Goal: Task Accomplishment & Management: Use online tool/utility

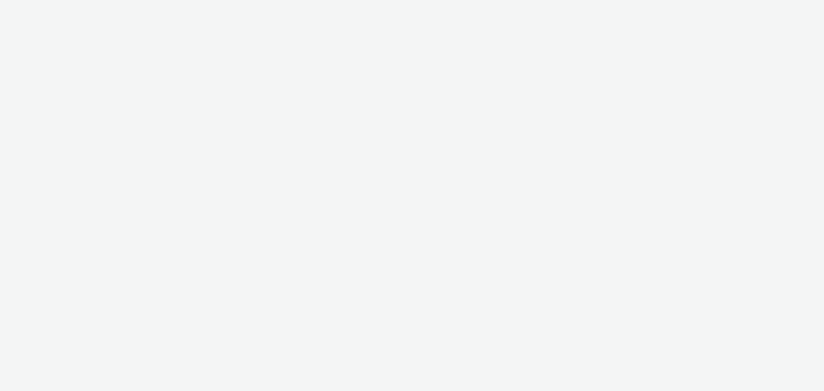
select select "cff8590b-41ac-41ea-8cbb-9853a913f89b"
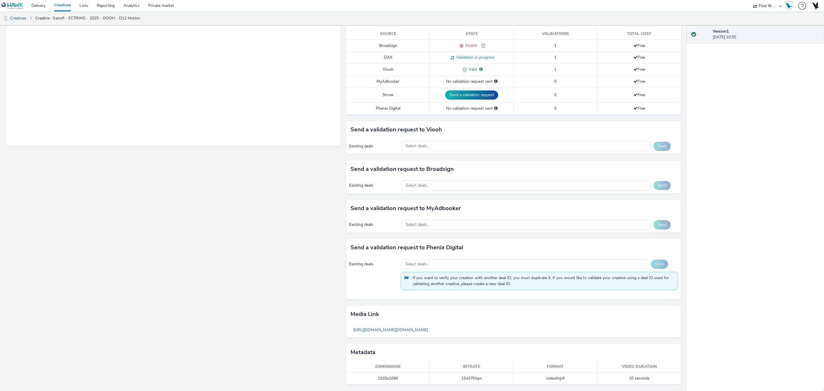
scroll to position [159, 0]
click at [43, 9] on link "Delivery" at bounding box center [38, 5] width 23 height 11
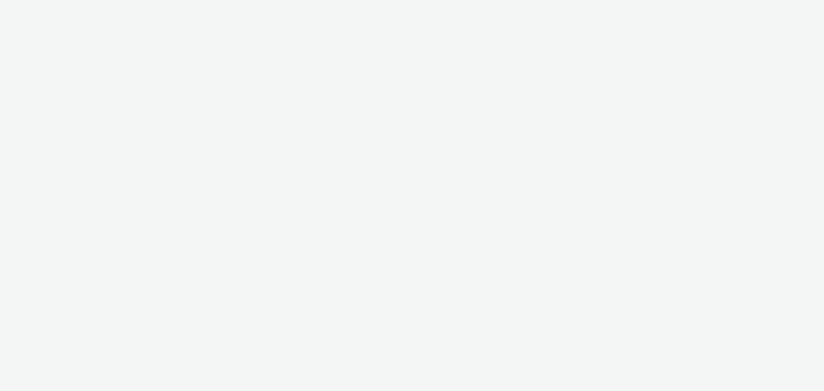
select select "cff8590b-41ac-41ea-8cbb-9853a913f89b"
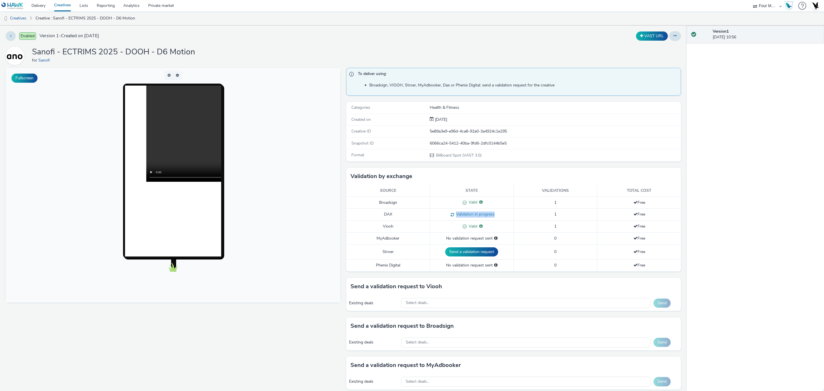
drag, startPoint x: 486, startPoint y: 218, endPoint x: 452, endPoint y: 218, distance: 33.8
click at [452, 218] on div "Validation in progress" at bounding box center [472, 215] width 78 height 6
click at [44, 4] on link "Delivery" at bounding box center [38, 5] width 23 height 11
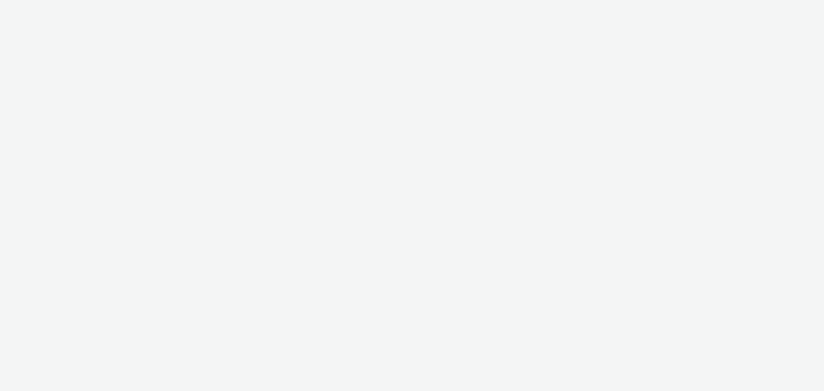
select select "cff8590b-41ac-41ea-8cbb-9853a913f89b"
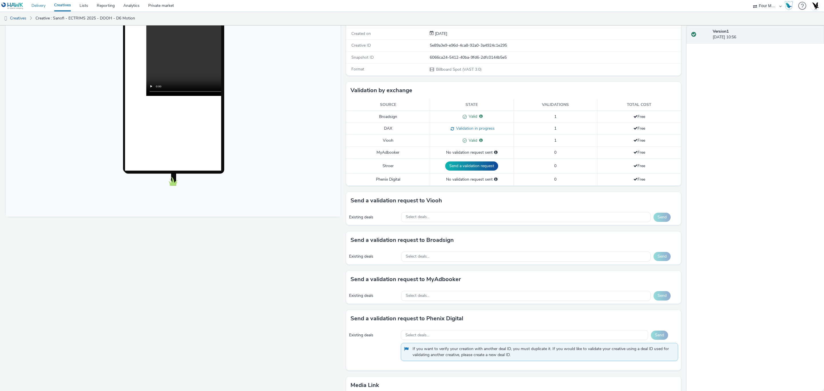
click at [42, 7] on link "Delivery" at bounding box center [38, 5] width 23 height 11
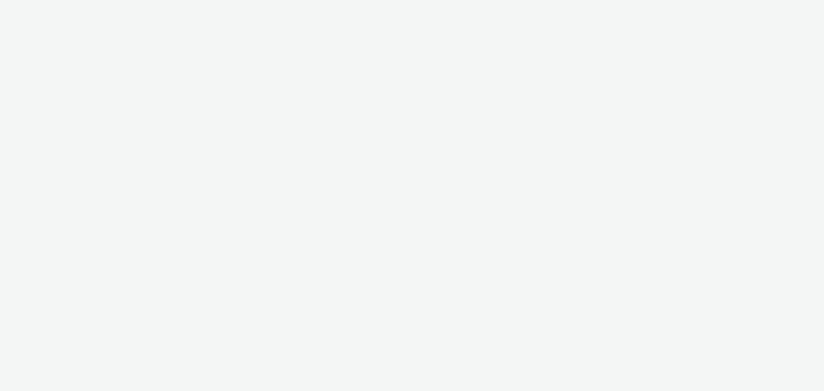
select select "cff8590b-41ac-41ea-8cbb-9853a913f89b"
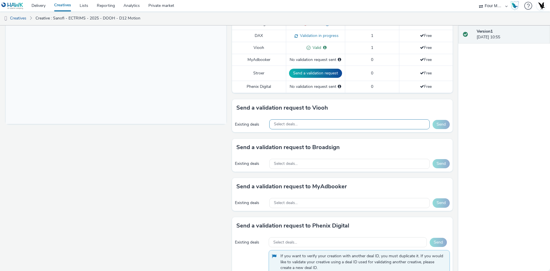
scroll to position [178, 0]
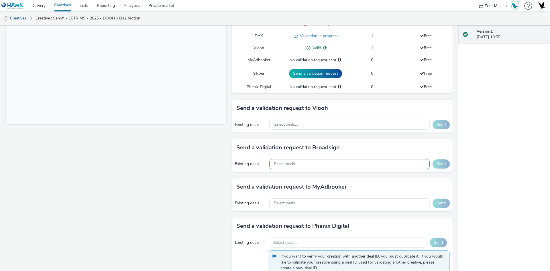
click at [325, 165] on div "Select deals..." at bounding box center [349, 164] width 160 height 10
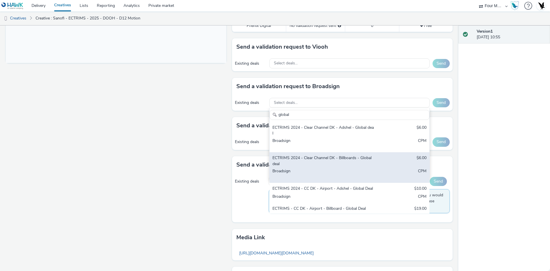
scroll to position [60, 0]
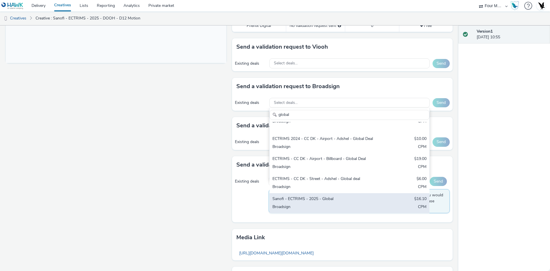
type input "global"
click at [355, 202] on div "Sanofi - ECTRIMS - 2025 - Global" at bounding box center [323, 199] width 102 height 7
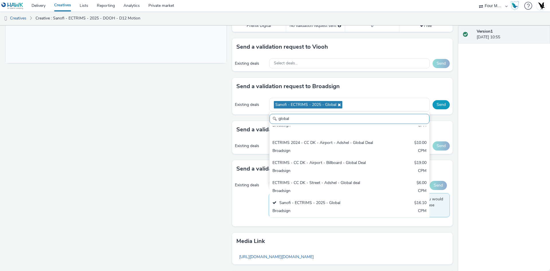
click at [435, 103] on button "Send" at bounding box center [440, 104] width 17 height 9
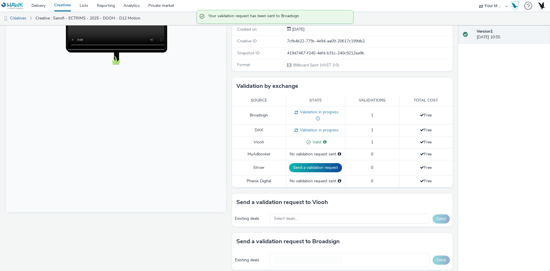
scroll to position [90, 0]
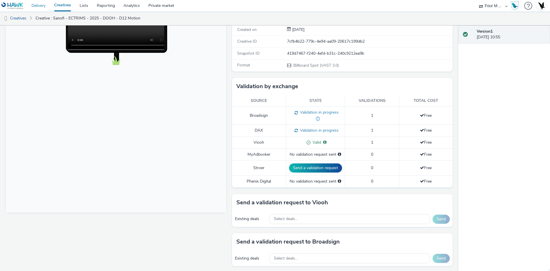
click at [43, 3] on link "Delivery" at bounding box center [38, 5] width 23 height 11
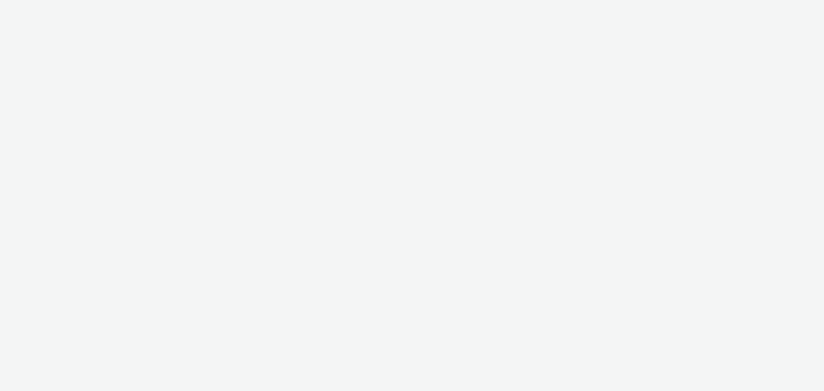
select select "cff8590b-41ac-41ea-8cbb-9853a913f89b"
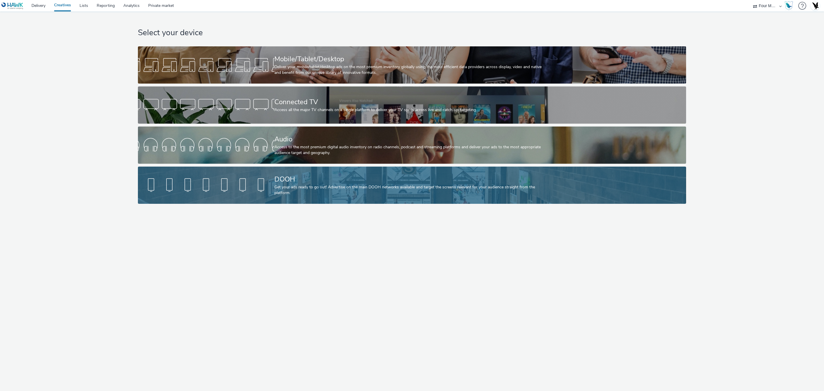
click at [327, 182] on div "DOOH" at bounding box center [411, 179] width 273 height 10
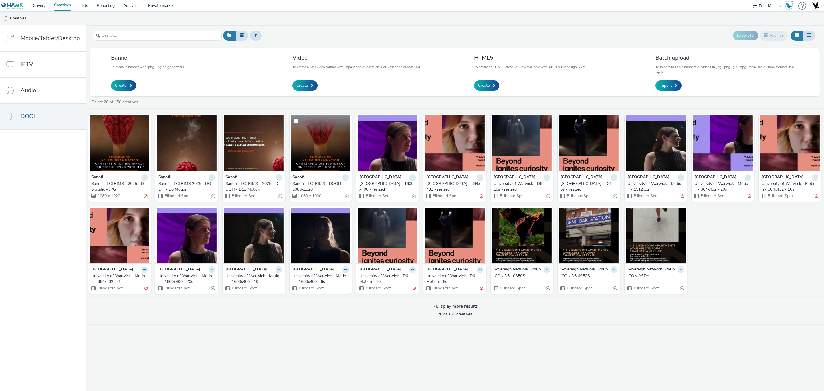
click at [305, 136] on img at bounding box center [321, 143] width 60 height 56
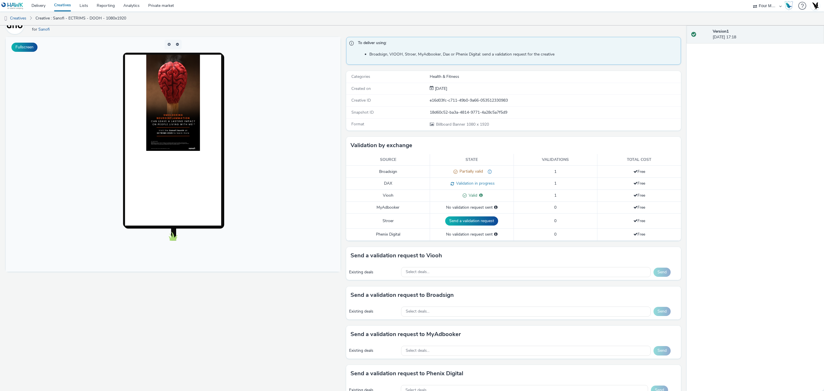
scroll to position [74, 0]
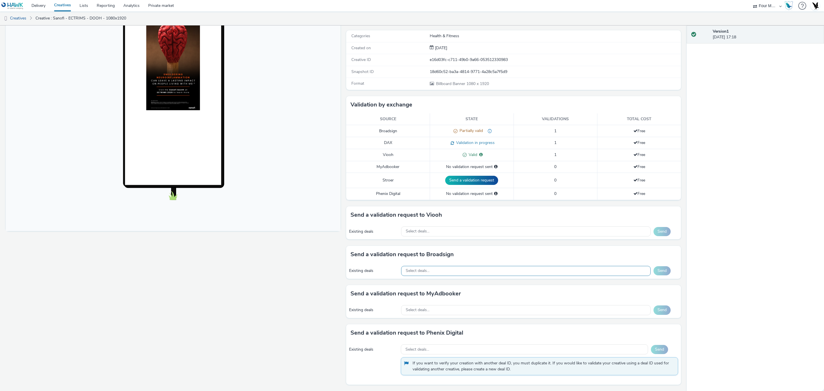
click at [447, 271] on div "Select deals..." at bounding box center [526, 271] width 250 height 10
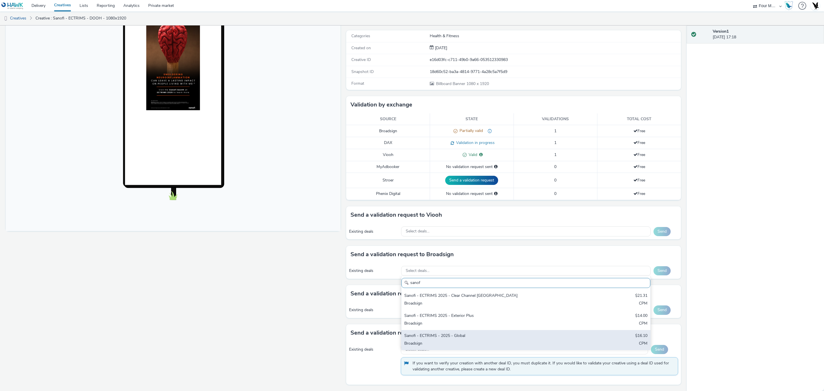
type input "sanof"
click at [463, 337] on div "Sanofi - ECTRIMS - 2025 - Global" at bounding box center [484, 336] width 161 height 7
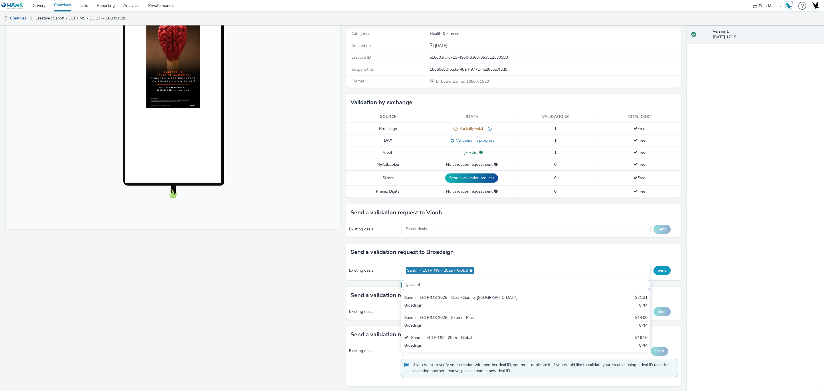
click at [657, 273] on button "Send" at bounding box center [662, 270] width 17 height 9
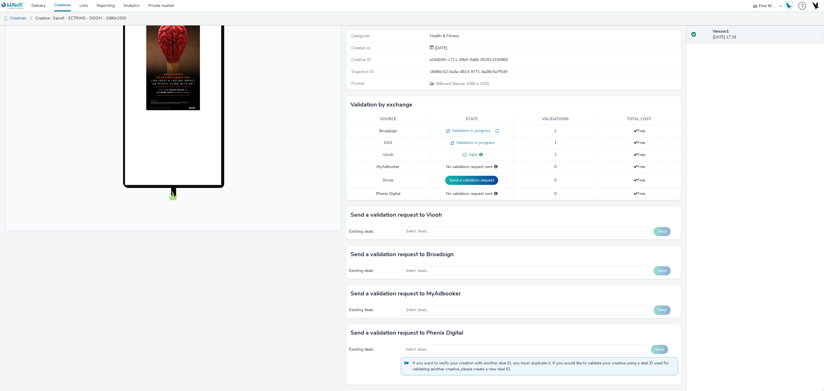
click at [66, 7] on link "Creatives" at bounding box center [62, 5] width 25 height 11
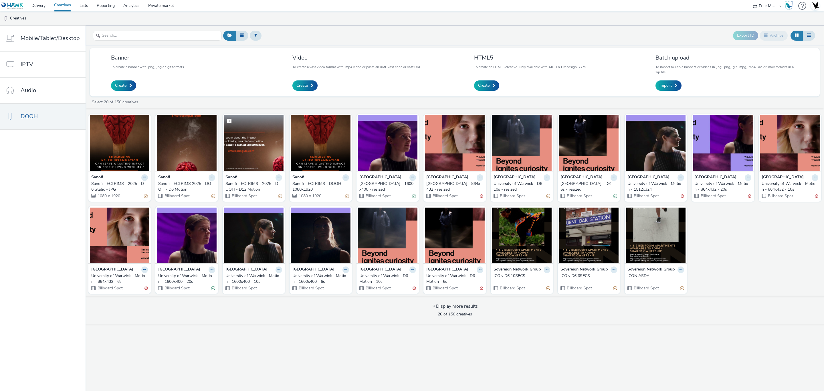
click at [240, 130] on img at bounding box center [254, 143] width 60 height 56
click at [200, 142] on img at bounding box center [187, 143] width 60 height 56
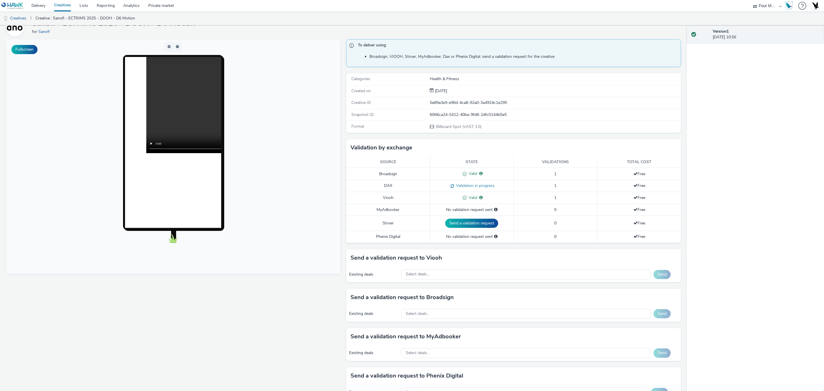
scroll to position [43, 0]
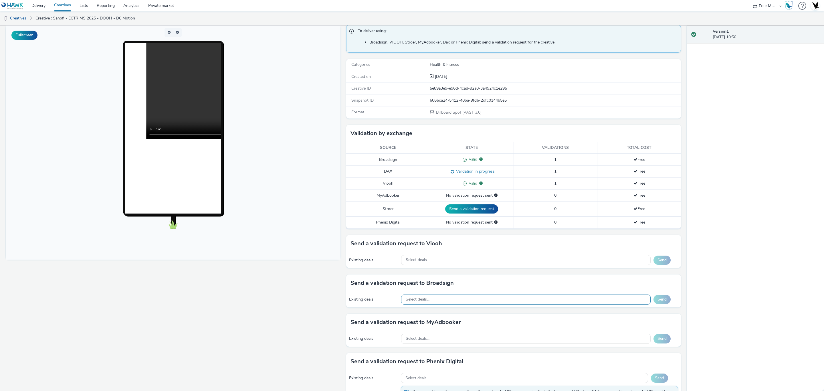
click at [452, 298] on div "Select deals..." at bounding box center [526, 300] width 250 height 10
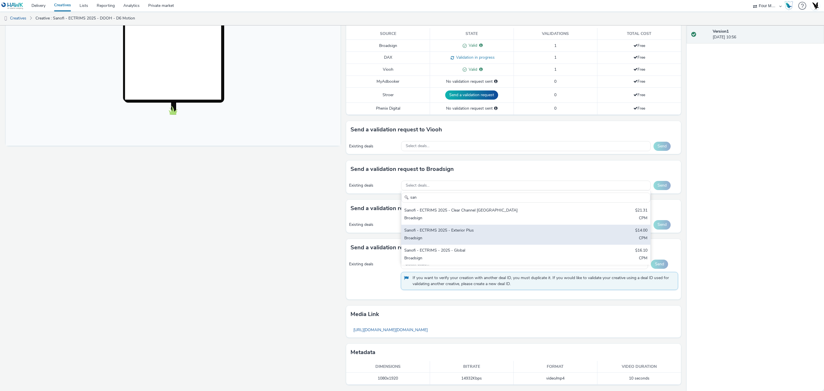
scroll to position [0, 0]
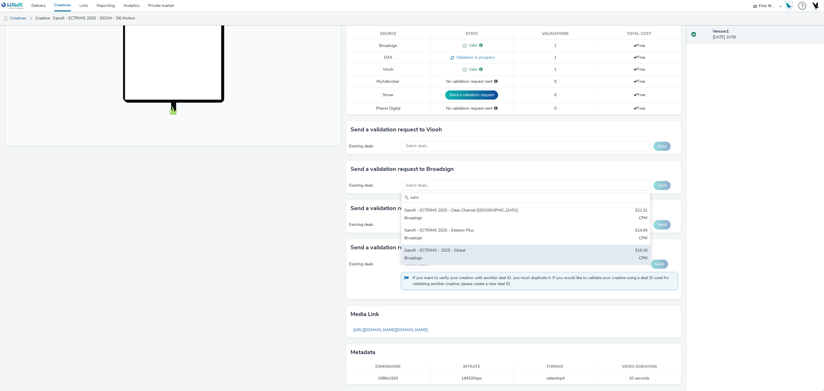
type input "sano"
click at [450, 255] on div "Broadsign" at bounding box center [484, 258] width 161 height 7
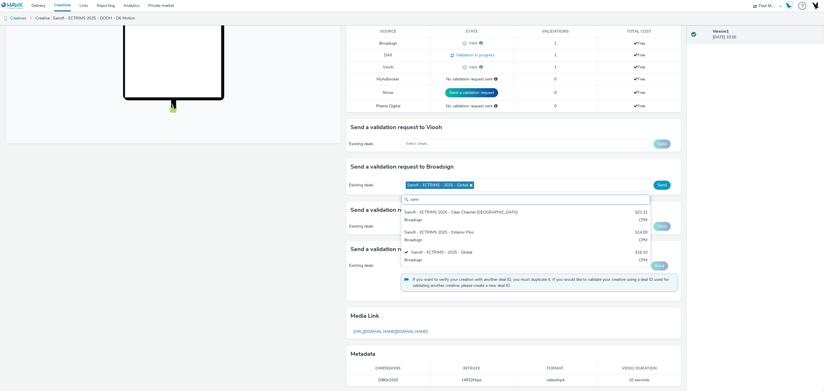
click at [654, 189] on button "Send" at bounding box center [662, 185] width 17 height 9
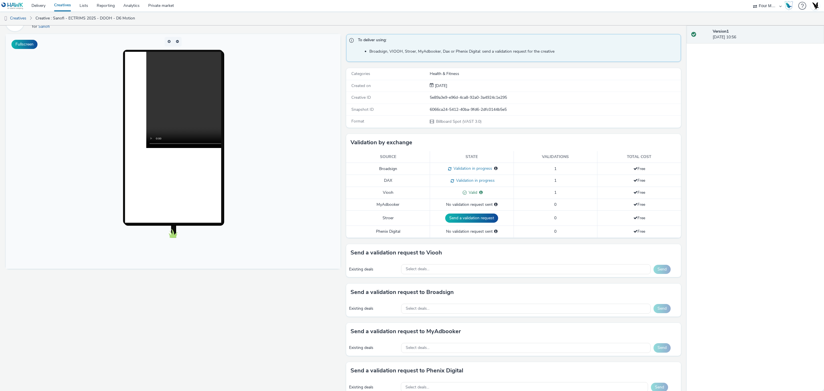
scroll to position [86, 0]
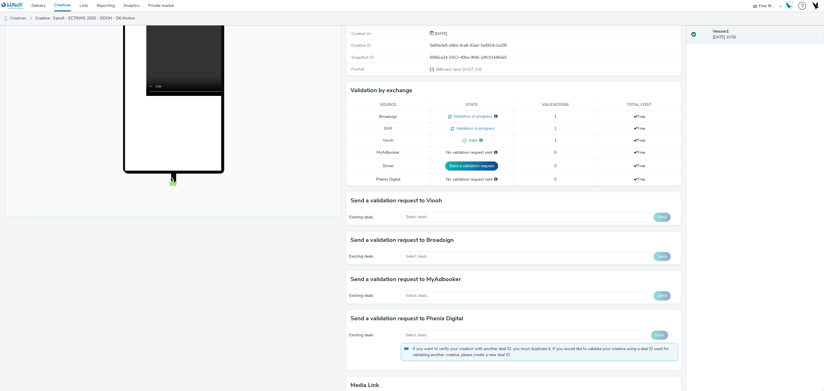
click at [60, 6] on link "Creatives" at bounding box center [62, 5] width 25 height 11
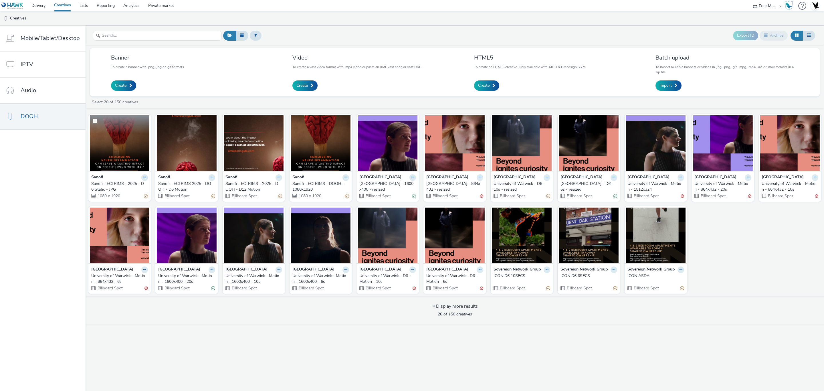
click at [138, 128] on img at bounding box center [120, 143] width 60 height 56
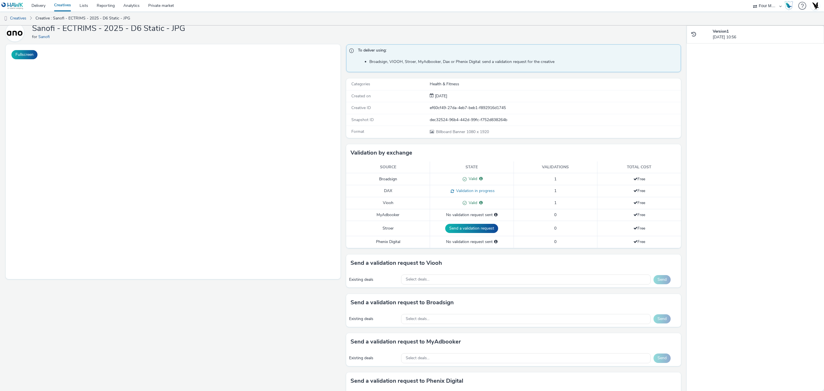
scroll to position [43, 0]
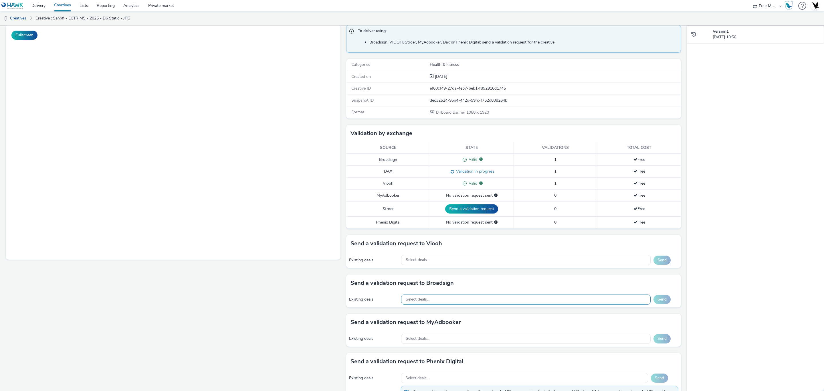
click at [439, 305] on div "Select deals..." at bounding box center [526, 300] width 250 height 10
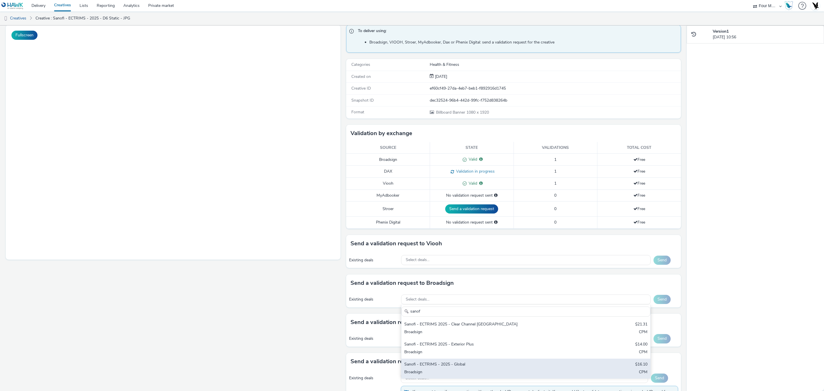
type input "sanof"
click at [506, 368] on div "Sanofi - ECTRIMS - 2025 - Global" at bounding box center [484, 365] width 161 height 7
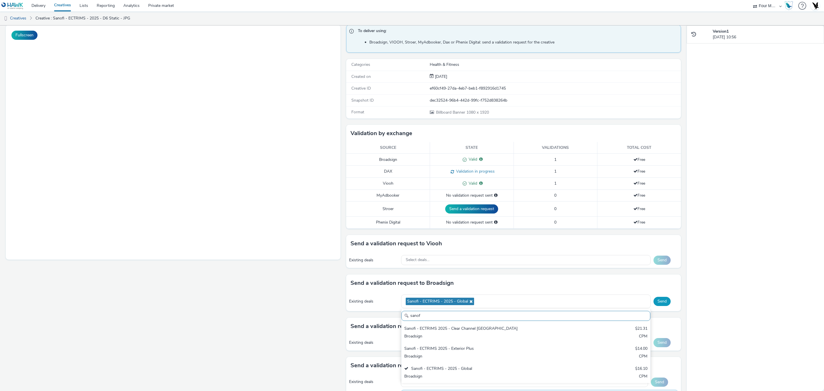
click at [654, 306] on button "Send" at bounding box center [662, 301] width 17 height 9
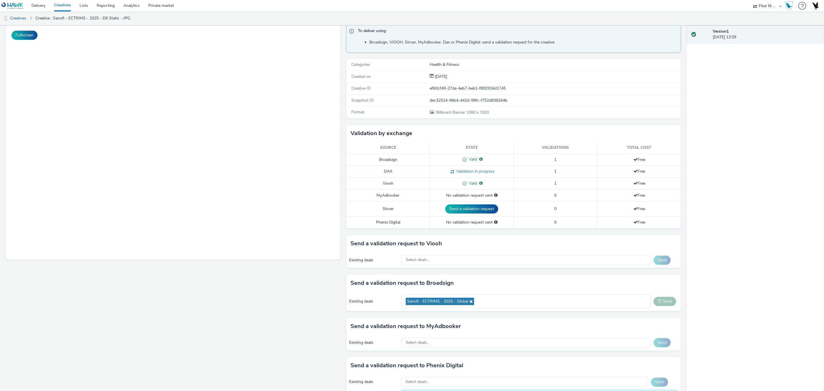
scroll to position [0, 0]
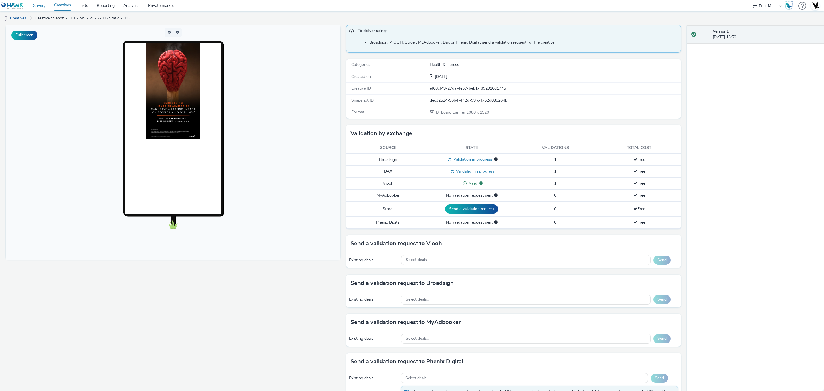
click at [38, 5] on link "Delivery" at bounding box center [38, 5] width 23 height 11
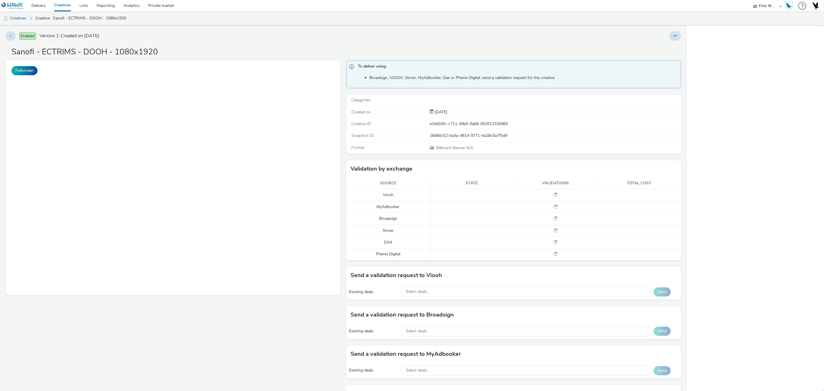
select select "cff8590b-41ac-41ea-8cbb-9853a913f89b"
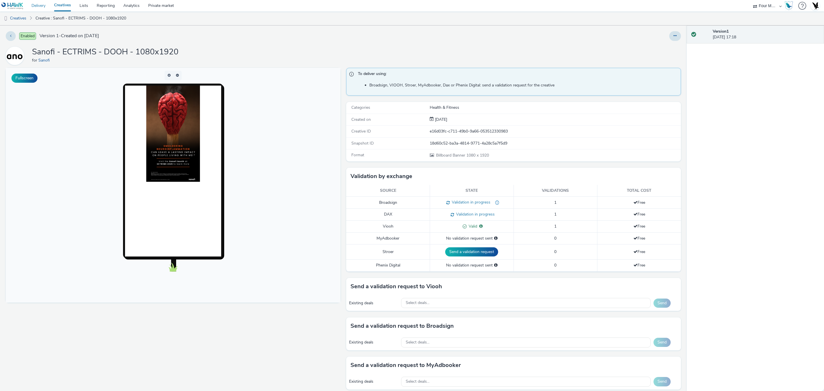
click at [33, 3] on link "Delivery" at bounding box center [38, 5] width 23 height 11
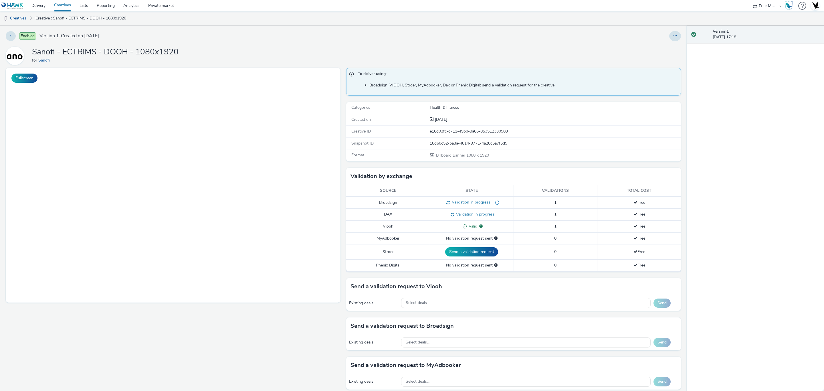
click at [759, 9] on select "75 Media A8 Media Group Advant Technology Audio Ad Pro AZERION Buy Me Media Con…" at bounding box center [768, 5] width 34 height 11
select select "47c37c18-910e-43a3-bb91-a2beb2847406"
click at [751, 0] on select "75 Media A8 Media Group Advant Technology Audio Ad Pro AZERION Buy Me Media Con…" at bounding box center [768, 5] width 34 height 11
select select "b1b940d3-d05b-48b5-821e-f328c33b988b"
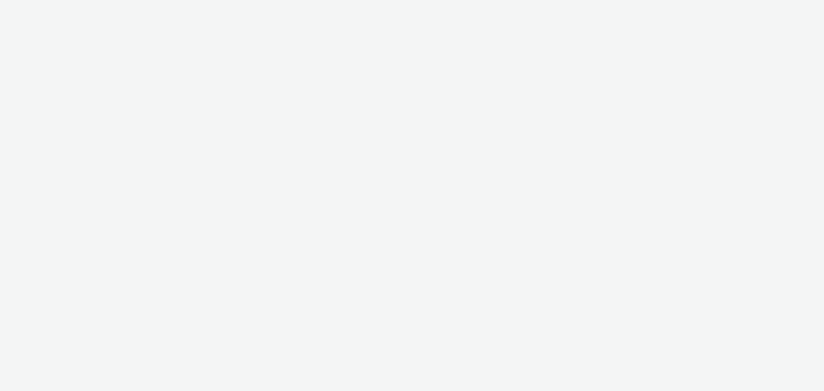
select select "47c37c18-910e-43a3-bb91-a2beb2847406"
select select "b1b940d3-d05b-48b5-821e-f328c33b988b"
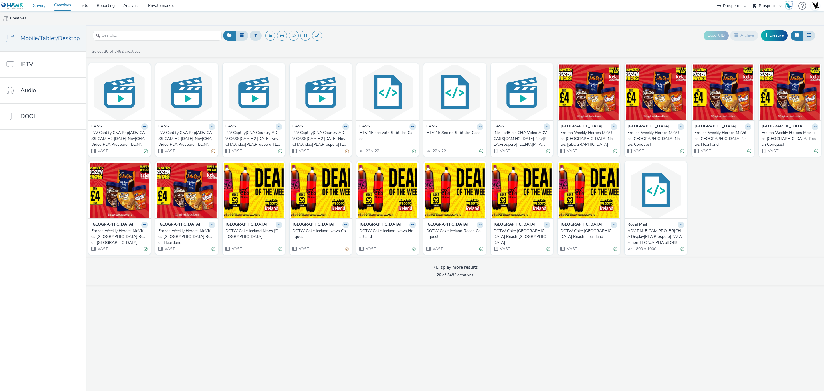
click at [48, 8] on link "Delivery" at bounding box center [38, 5] width 23 height 11
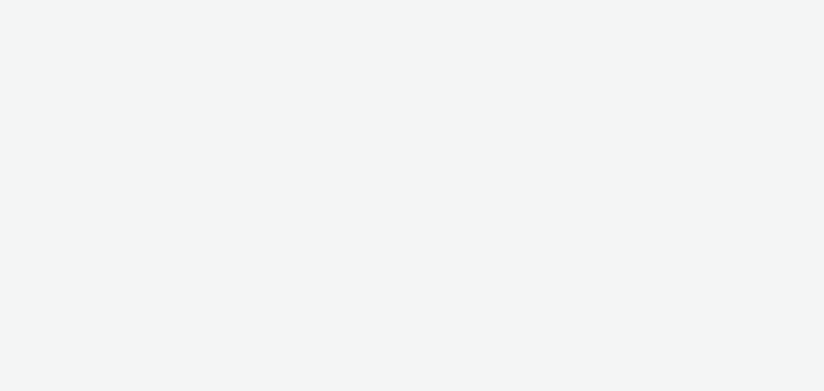
select select "cff8590b-41ac-41ea-8cbb-9853a913f89b"
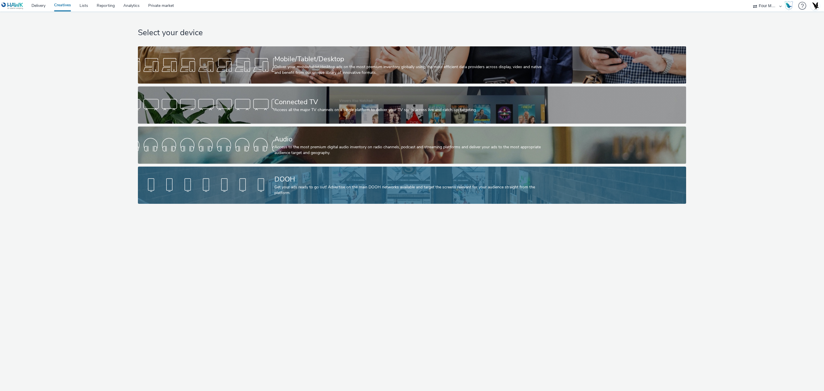
click at [281, 176] on div "DOOH" at bounding box center [411, 179] width 273 height 10
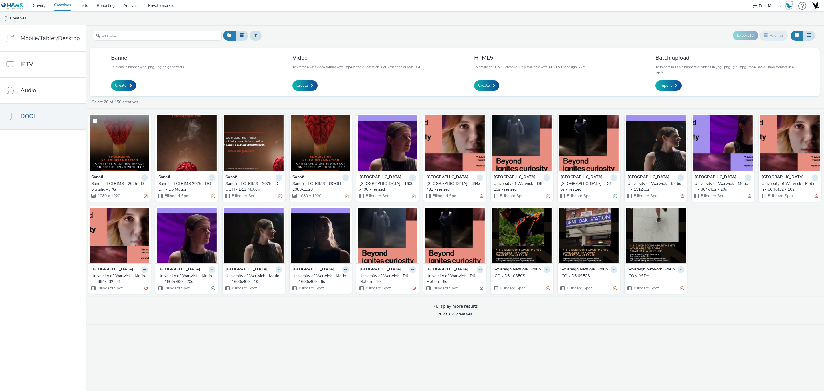
click at [123, 148] on img at bounding box center [120, 143] width 60 height 56
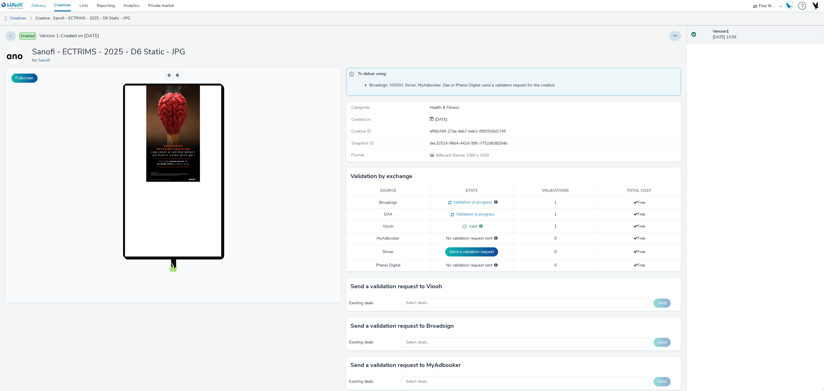
click at [43, 2] on link "Delivery" at bounding box center [38, 5] width 23 height 11
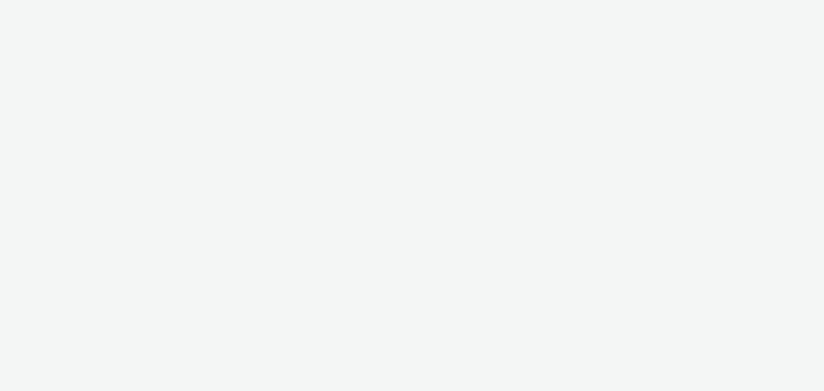
select select "cff8590b-41ac-41ea-8cbb-9853a913f89b"
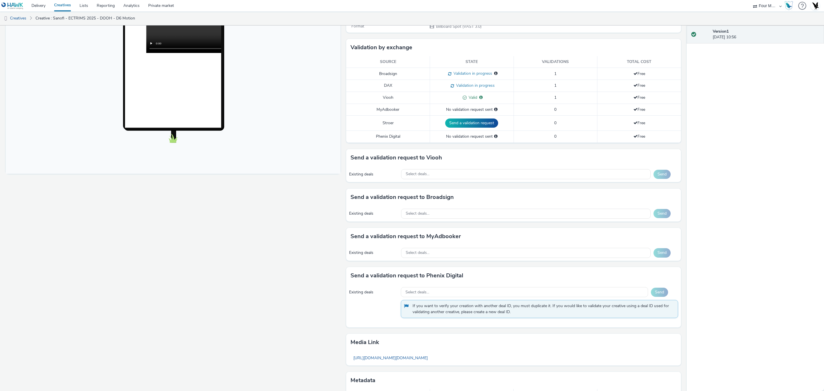
scroll to position [159, 0]
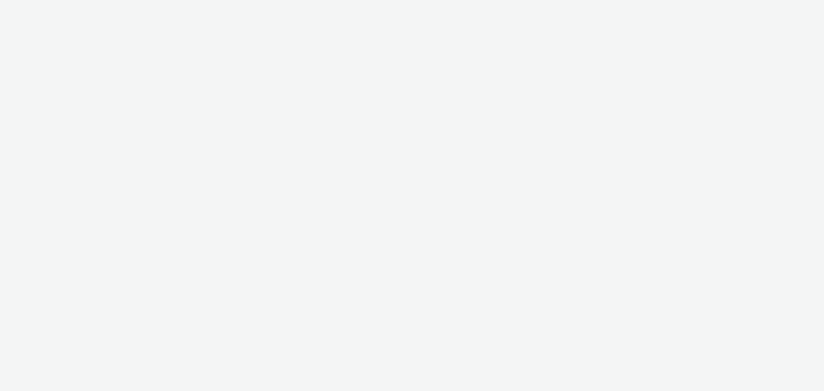
select select "cff8590b-41ac-41ea-8cbb-9853a913f89b"
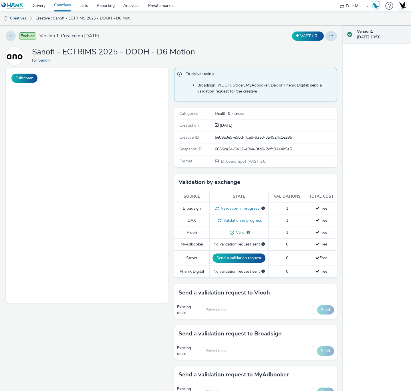
click at [350, 7] on select "75 Media A8 Media Group Advant Technology Audio Ad Pro AZERION Buy Me Media Con…" at bounding box center [355, 5] width 34 height 11
select select "47c37c18-910e-43a3-bb91-a2beb2847406"
click at [338, 0] on select "75 Media A8 Media Group Advant Technology Audio Ad Pro AZERION Buy Me Media Con…" at bounding box center [355, 5] width 34 height 11
select select "b1b940d3-d05b-48b5-821e-f328c33b988b"
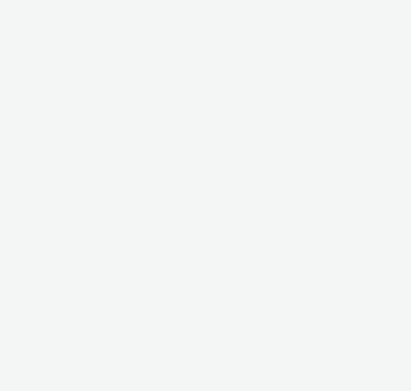
select select "47c37c18-910e-43a3-bb91-a2beb2847406"
select select "b1b940d3-d05b-48b5-821e-f328c33b988b"
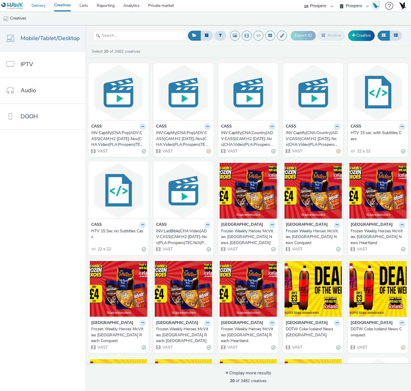
click at [38, 6] on link "Delivery" at bounding box center [38, 5] width 23 height 11
